Goal: Check status

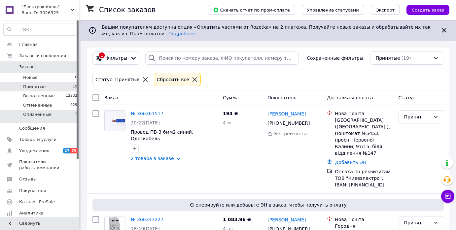
click at [47, 114] on span "Оплаченные" at bounding box center [37, 115] width 28 height 6
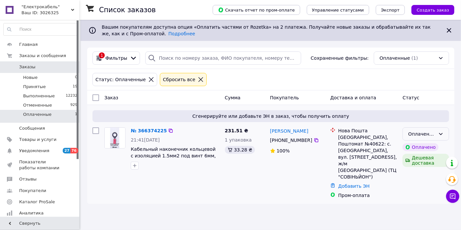
click at [419, 135] on div "Оплаченный" at bounding box center [421, 133] width 27 height 7
click at [418, 146] on li "Принят" at bounding box center [426, 148] width 46 height 12
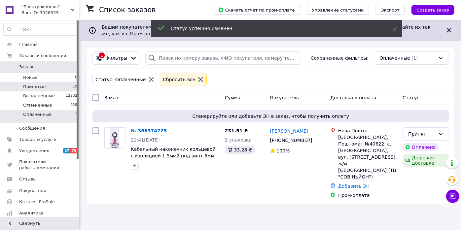
click at [48, 85] on li "Принятые 19" at bounding box center [40, 86] width 81 height 9
